Goal: Check status: Check status

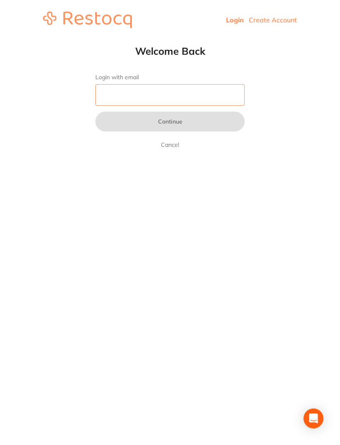
type input "[EMAIL_ADDRESS][DOMAIN_NAME]"
click at [170, 122] on button "Continue" at bounding box center [169, 122] width 149 height 20
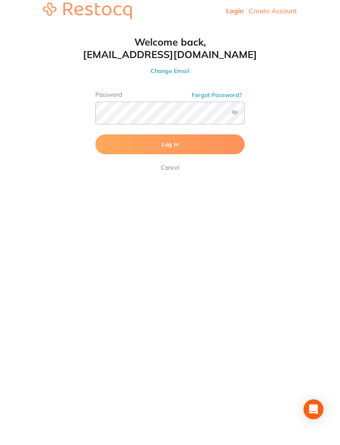
click at [173, 150] on span "Log In" at bounding box center [170, 153] width 17 height 7
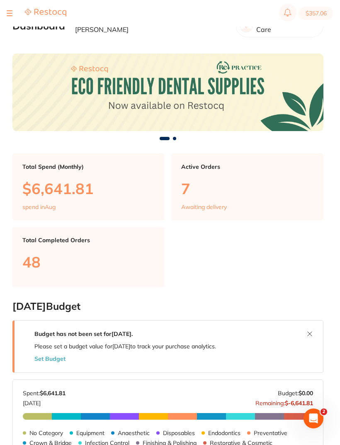
click at [11, 41] on div "$357.06 Riviera Dental Care Switch account Riviera Dental Care $357.06 in your …" at bounding box center [170, 209] width 340 height 419
click at [12, 42] on div "$357.06 Riviera Dental Care Switch account Riviera Dental Care $357.06 in your …" at bounding box center [170, 209] width 340 height 419
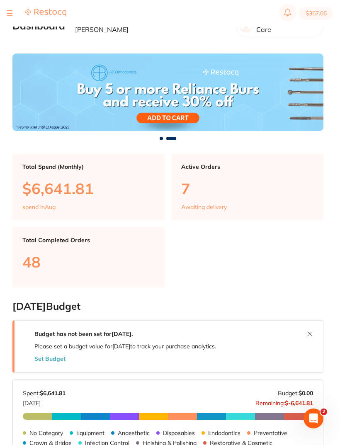
click at [12, 42] on div "$357.06 Riviera Dental Care Switch account Riviera Dental Care $357.06 in your …" at bounding box center [170, 209] width 340 height 419
click at [14, 42] on main "Dashboard Welcome back, [PERSON_NAME] Riviera Dental Care Total Spend (Monthly)…" at bounding box center [176, 414] width 328 height 829
click at [15, 12] on div at bounding box center [37, 13] width 60 height 10
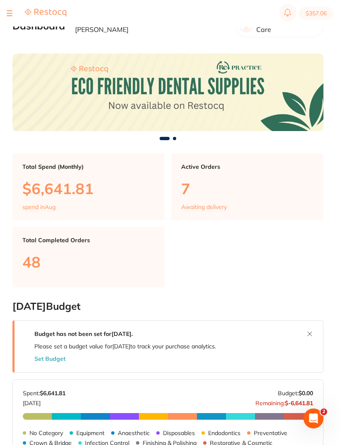
click at [15, 12] on div at bounding box center [37, 13] width 60 height 10
click at [12, 13] on div at bounding box center [37, 13] width 60 height 10
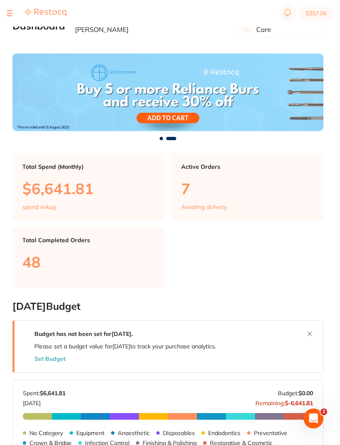
click at [13, 12] on div at bounding box center [37, 13] width 60 height 10
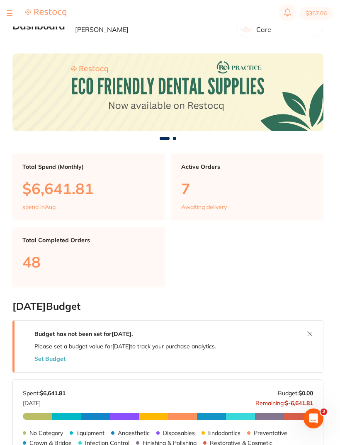
click at [14, 15] on div at bounding box center [37, 13] width 60 height 10
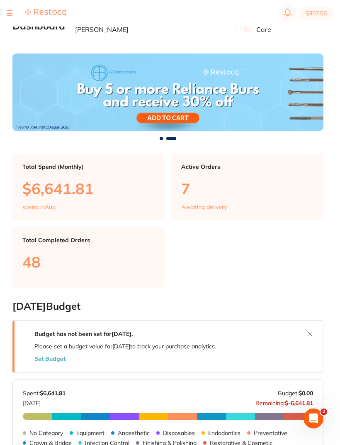
click at [8, 13] on button at bounding box center [10, 13] width 6 height 1
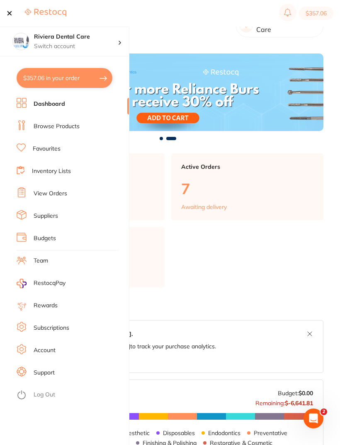
click at [45, 193] on link "View Orders" at bounding box center [51, 194] width 34 height 8
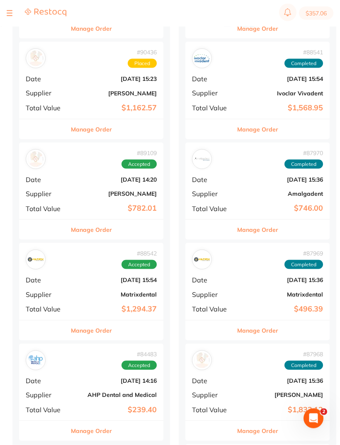
scroll to position [377, 0]
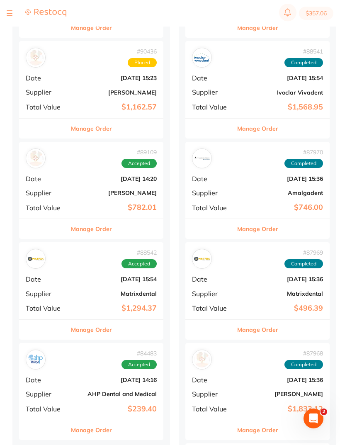
click at [87, 276] on b "[DATE] 15:54" at bounding box center [115, 279] width 83 height 7
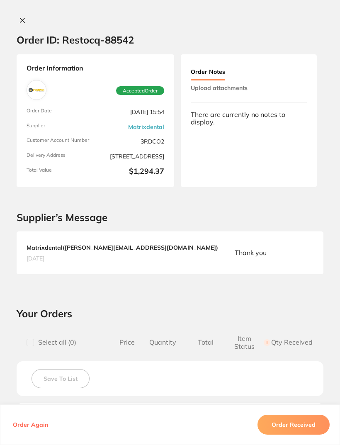
click at [27, 20] on button at bounding box center [23, 21] width 12 height 9
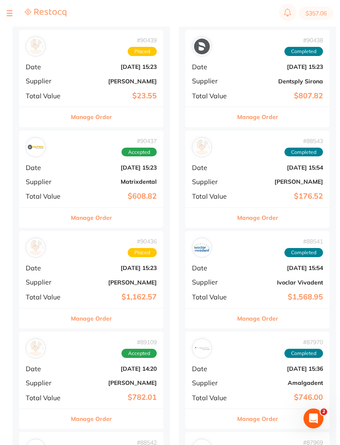
scroll to position [172, 0]
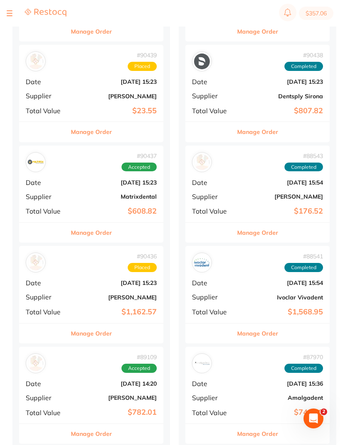
click at [90, 187] on div "# 90437 Accepted Date [DATE] 15:23 Supplier Matrixdental Total Value $608.82" at bounding box center [91, 184] width 144 height 77
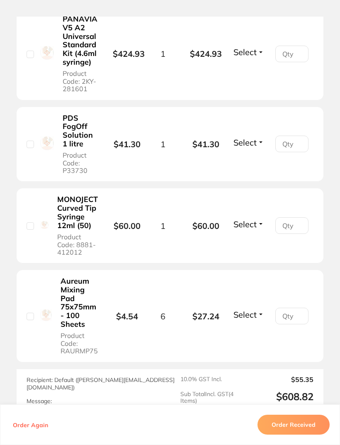
scroll to position [396, 0]
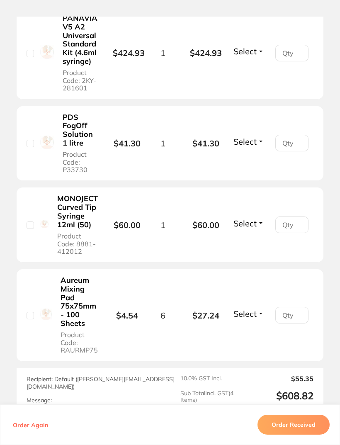
click at [297, 435] on button "Order Received" at bounding box center [294, 425] width 72 height 20
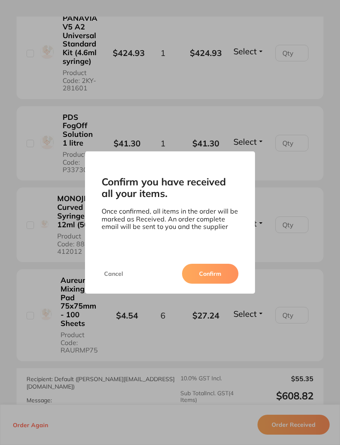
click at [209, 282] on button "Confirm" at bounding box center [210, 274] width 56 height 20
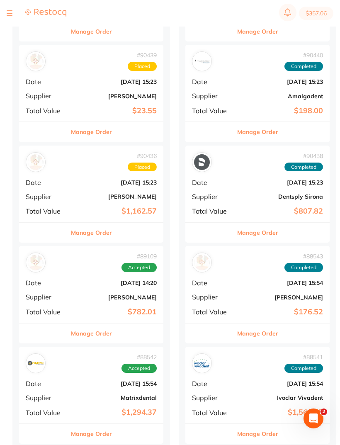
scroll to position [203, 0]
